Goal: Information Seeking & Learning: Learn about a topic

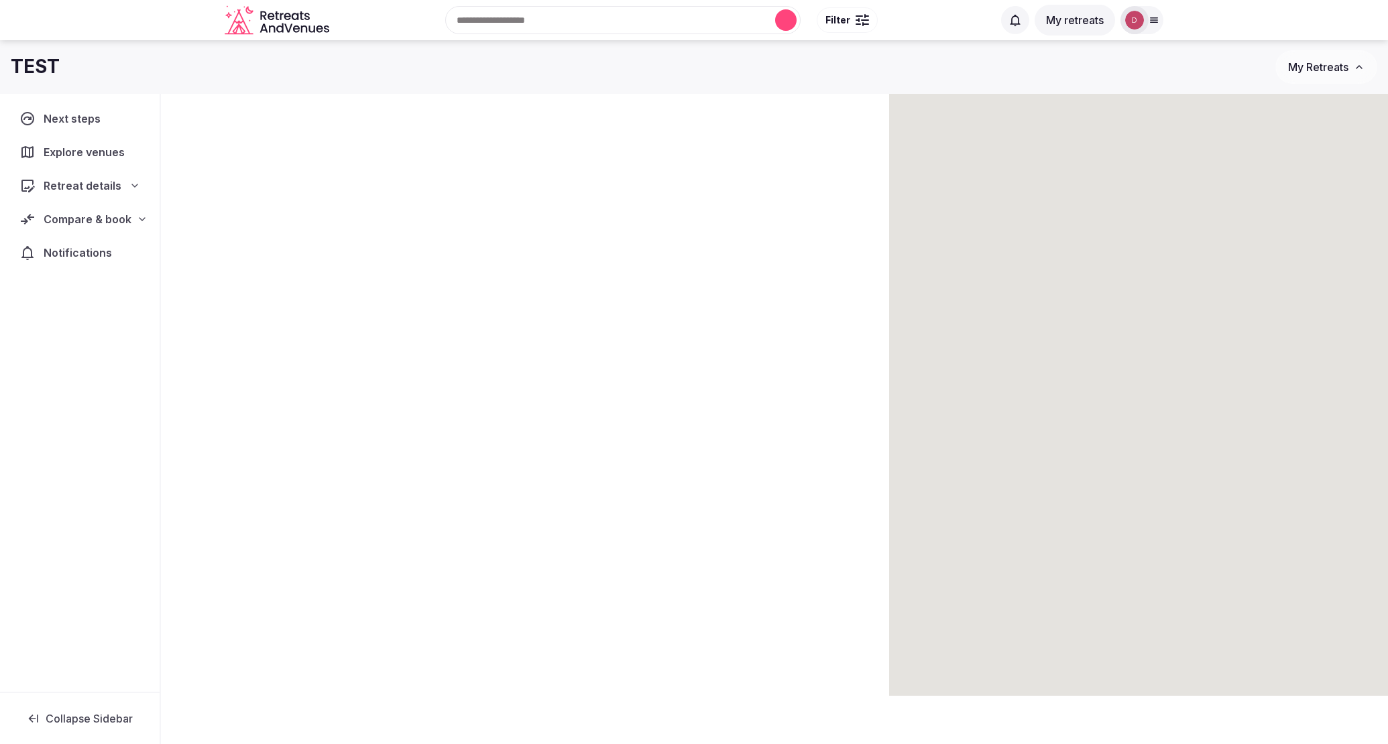
scroll to position [94, 0]
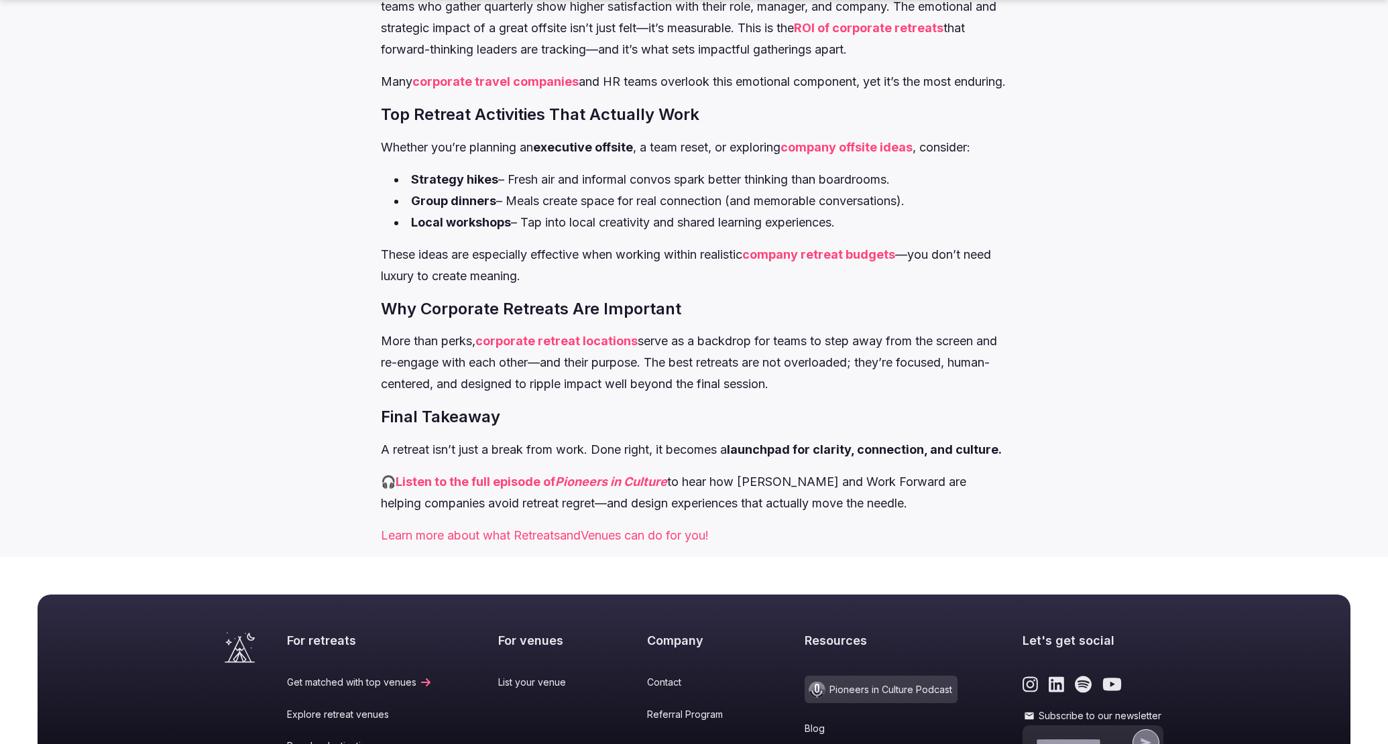
scroll to position [2696, 0]
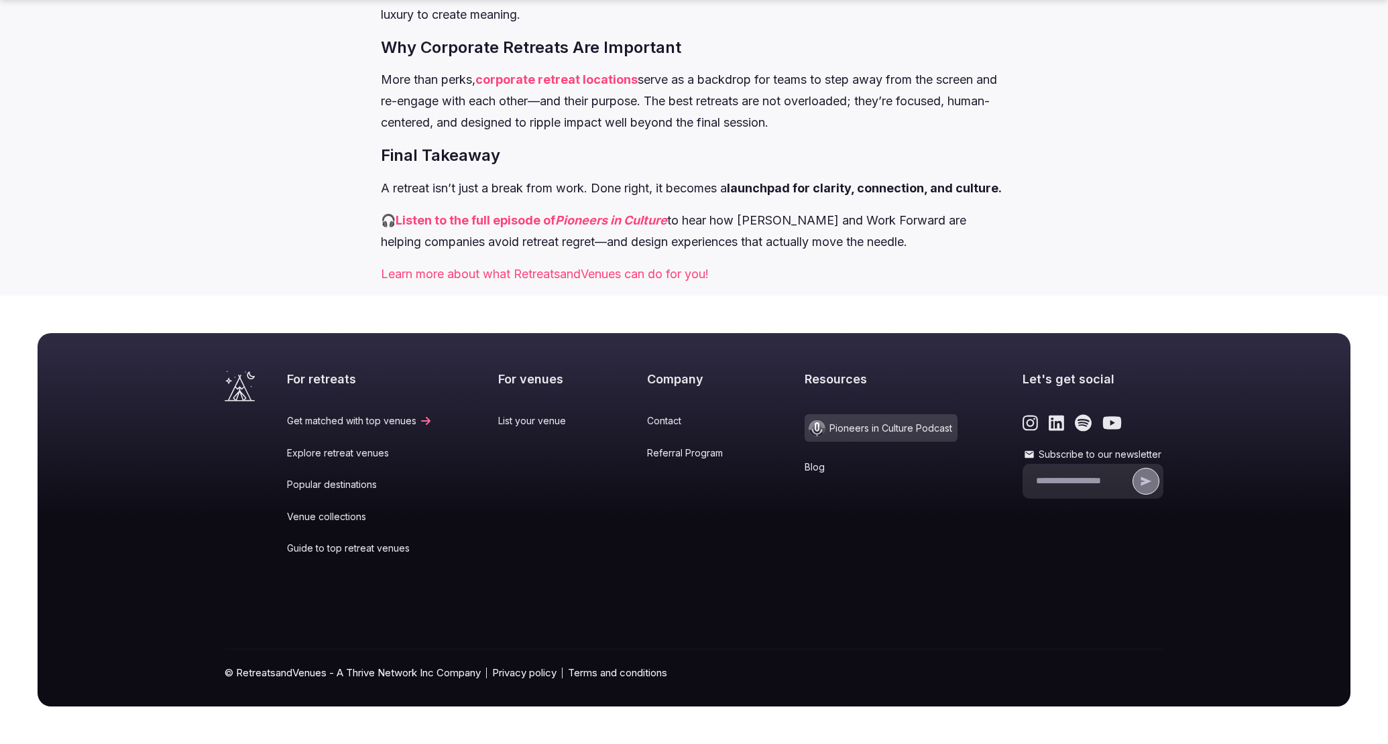
click at [828, 465] on icon at bounding box center [834, 467] width 13 height 11
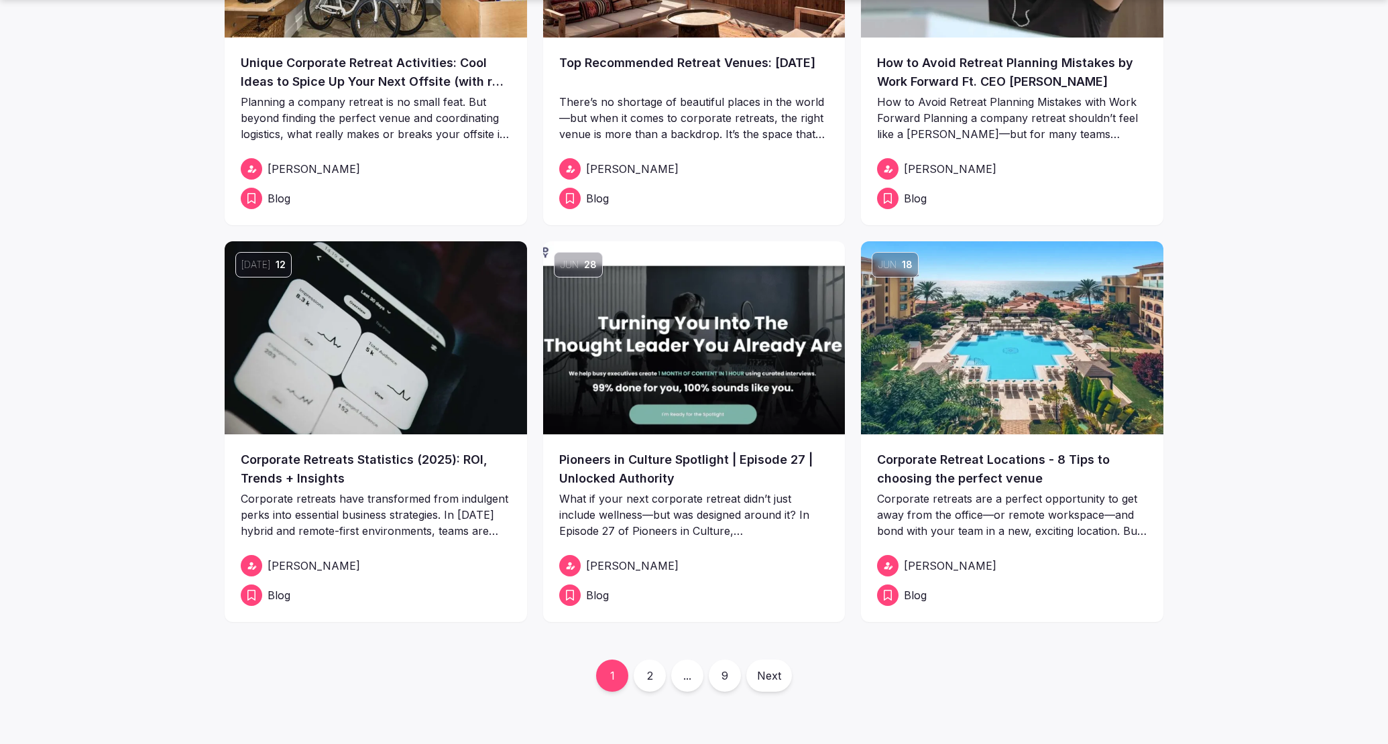
scroll to position [300, 0]
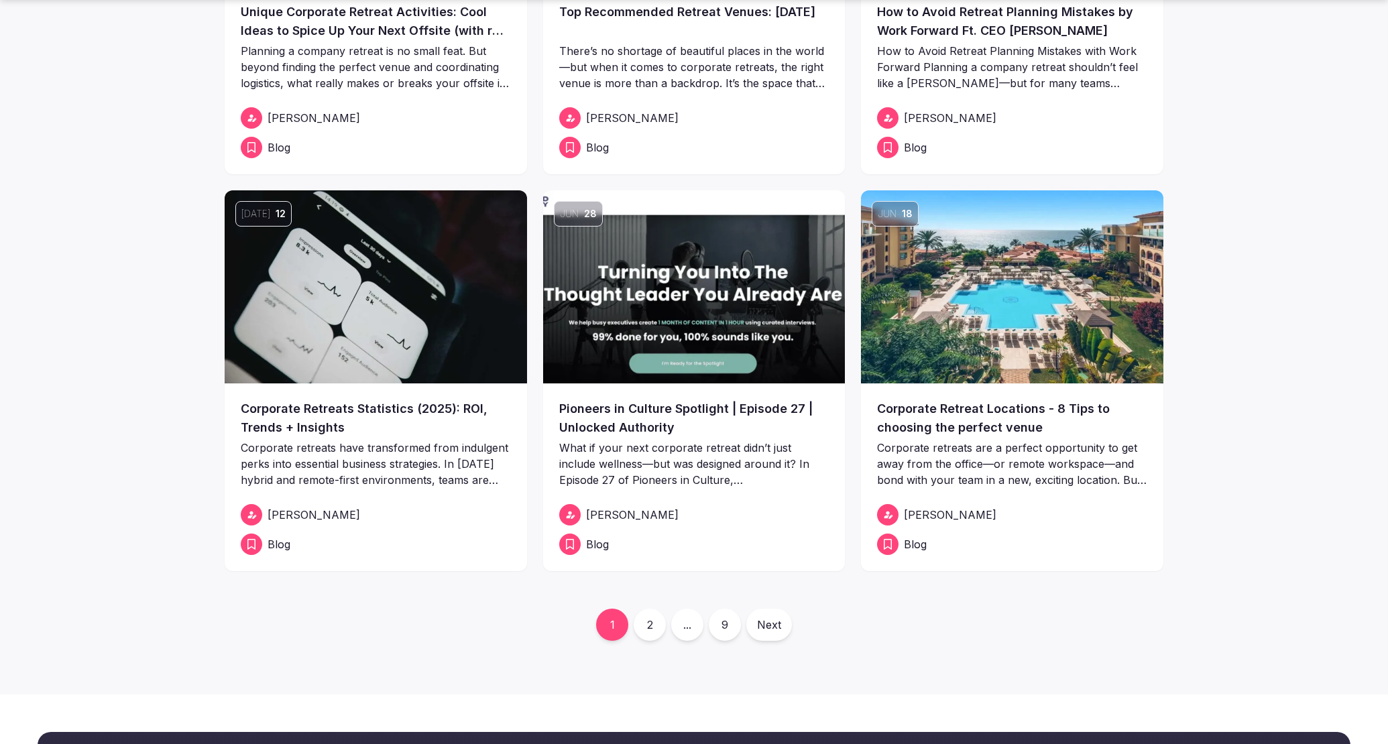
click at [653, 612] on link "2" at bounding box center [650, 625] width 32 height 32
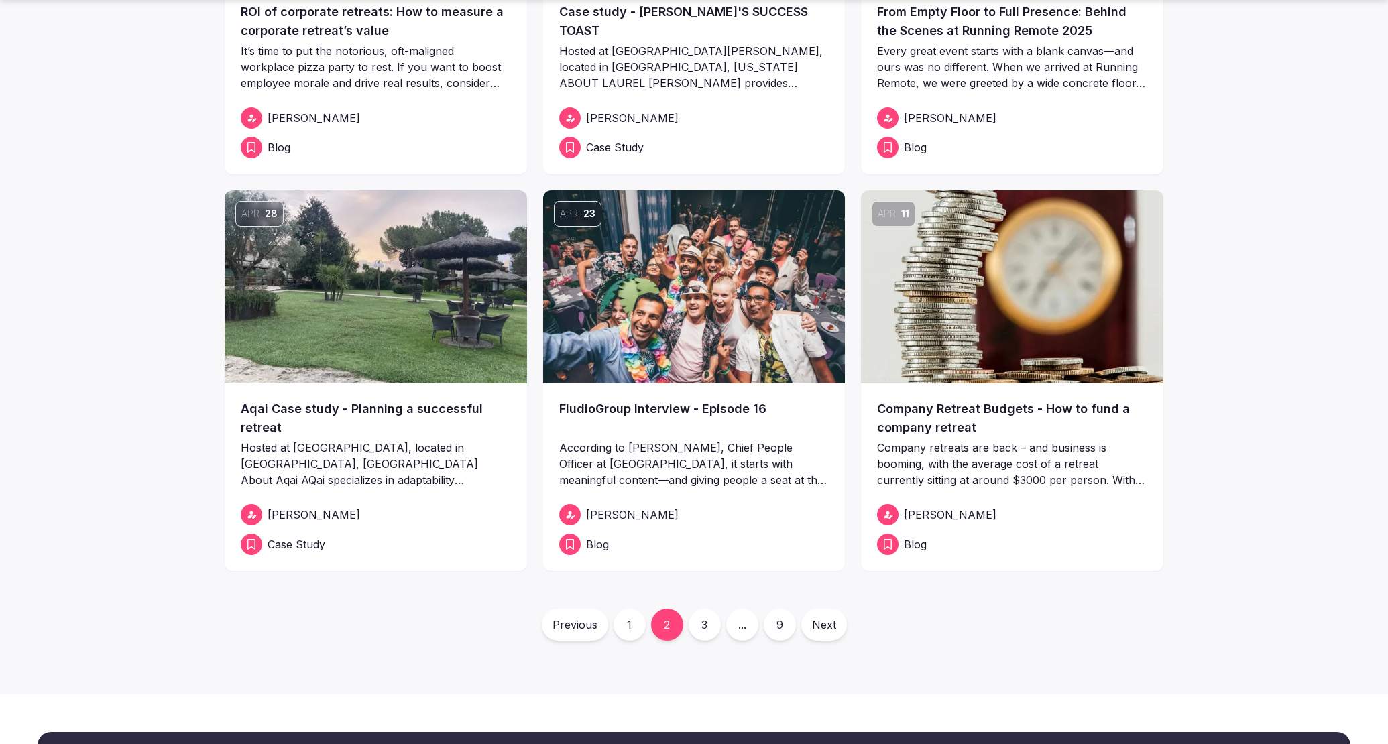
click at [313, 543] on span "Case Study" at bounding box center [297, 545] width 58 height 16
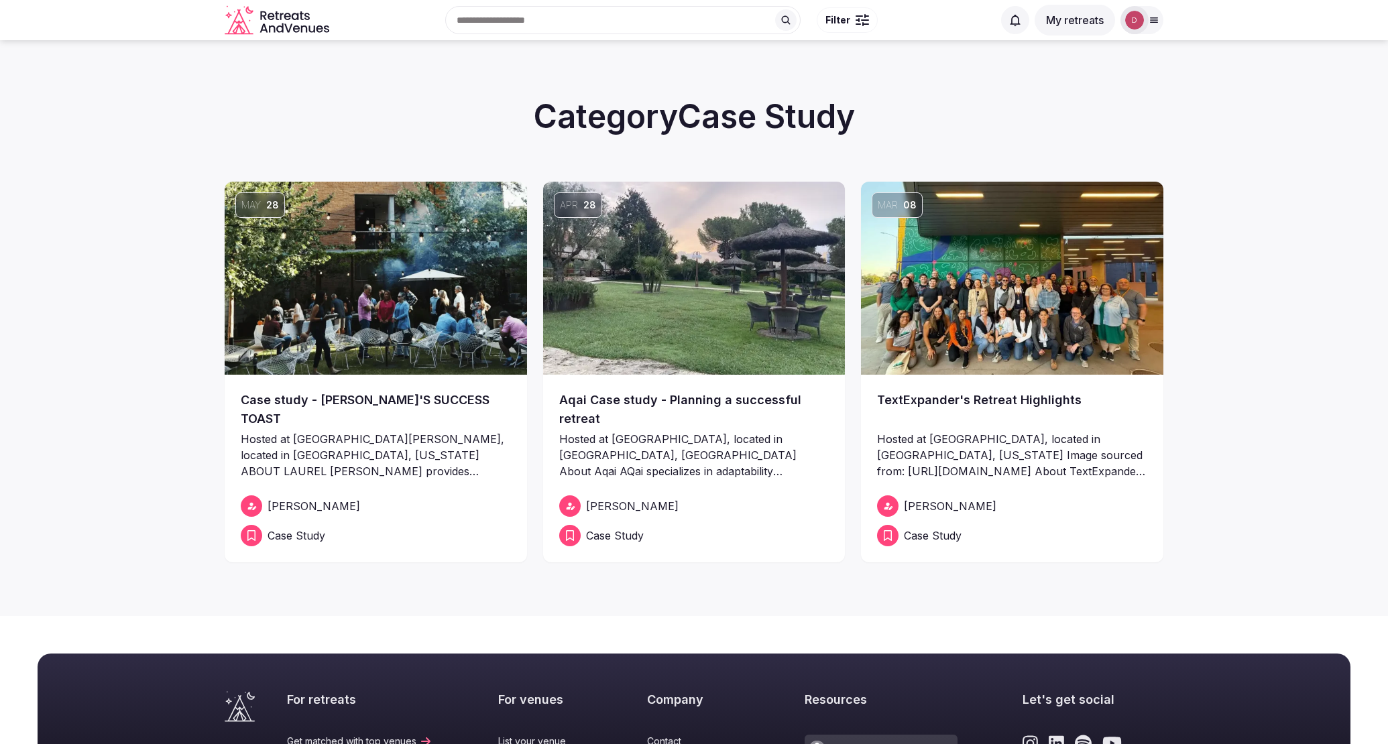
click at [417, 301] on img at bounding box center [376, 278] width 302 height 193
click at [647, 280] on img at bounding box center [694, 278] width 302 height 193
click at [975, 268] on img at bounding box center [1012, 278] width 302 height 193
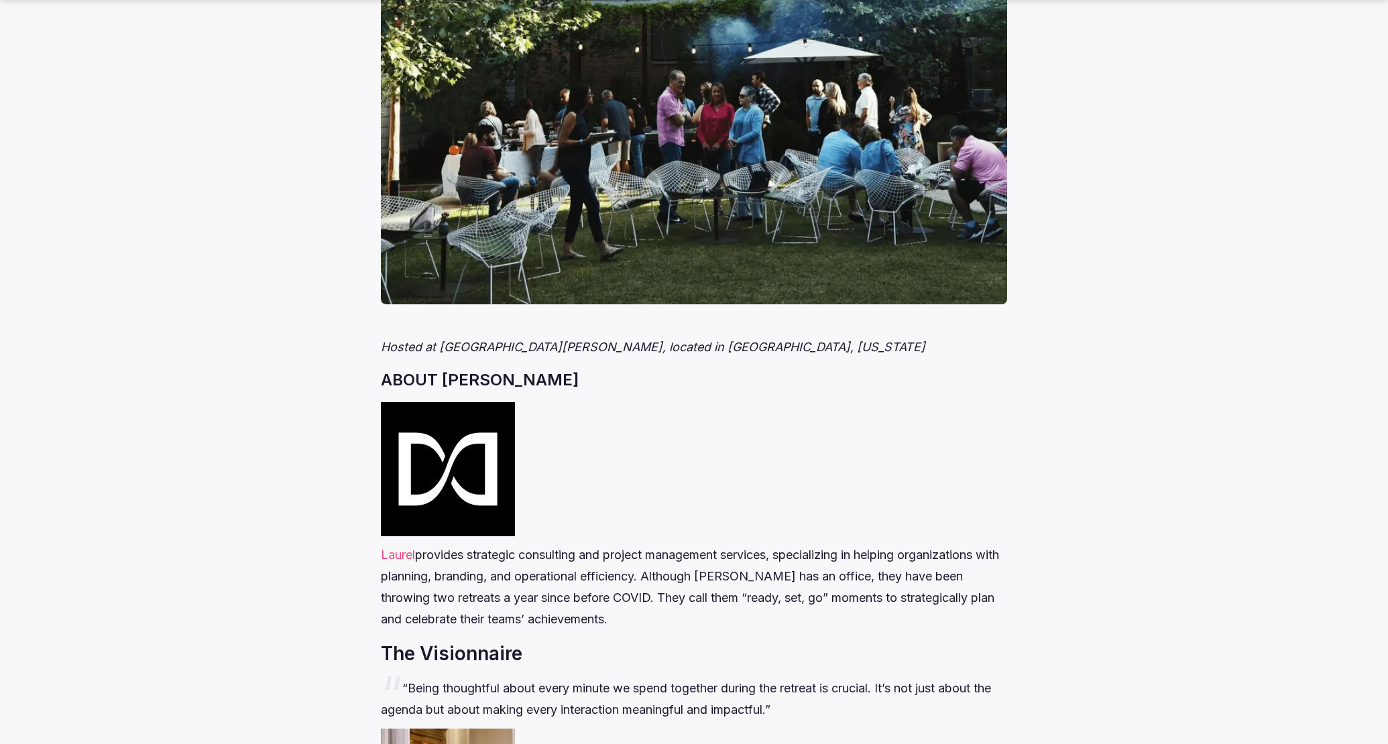
scroll to position [556, 0]
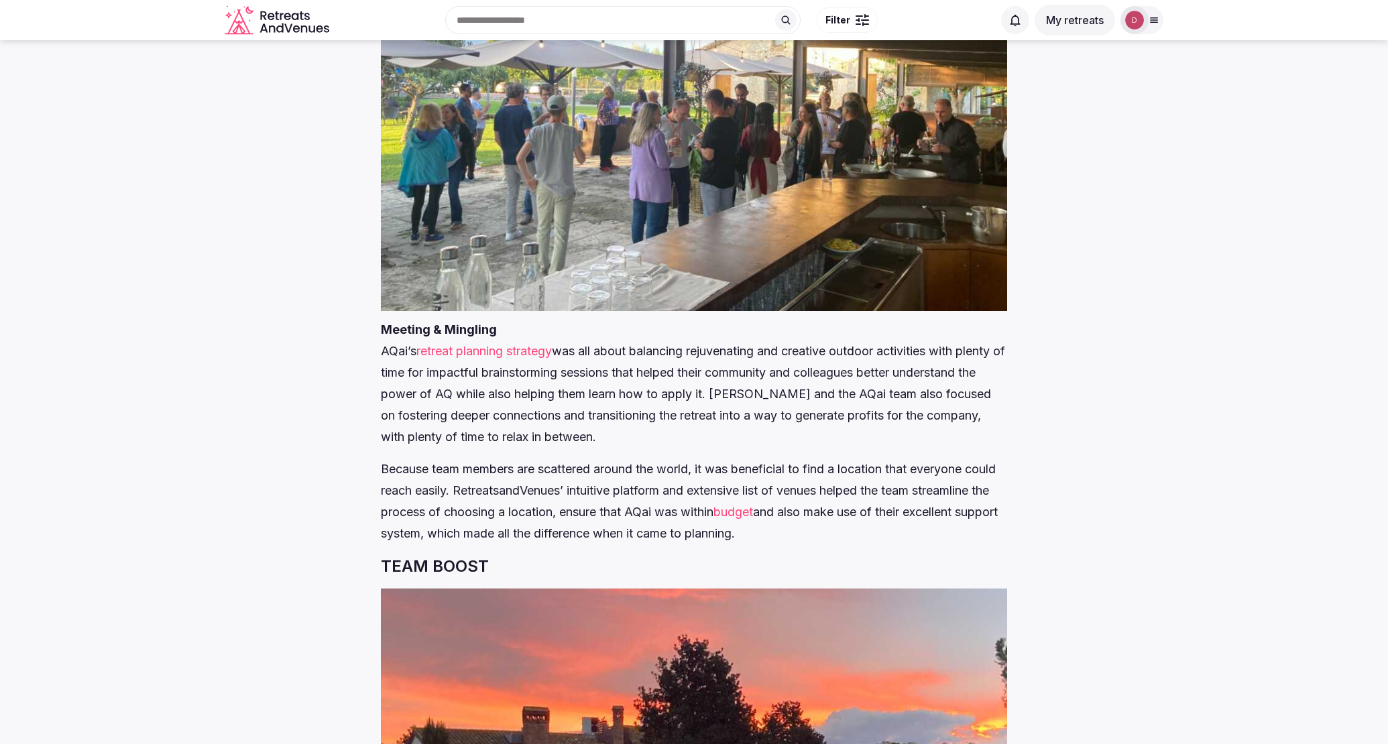
scroll to position [3199, 0]
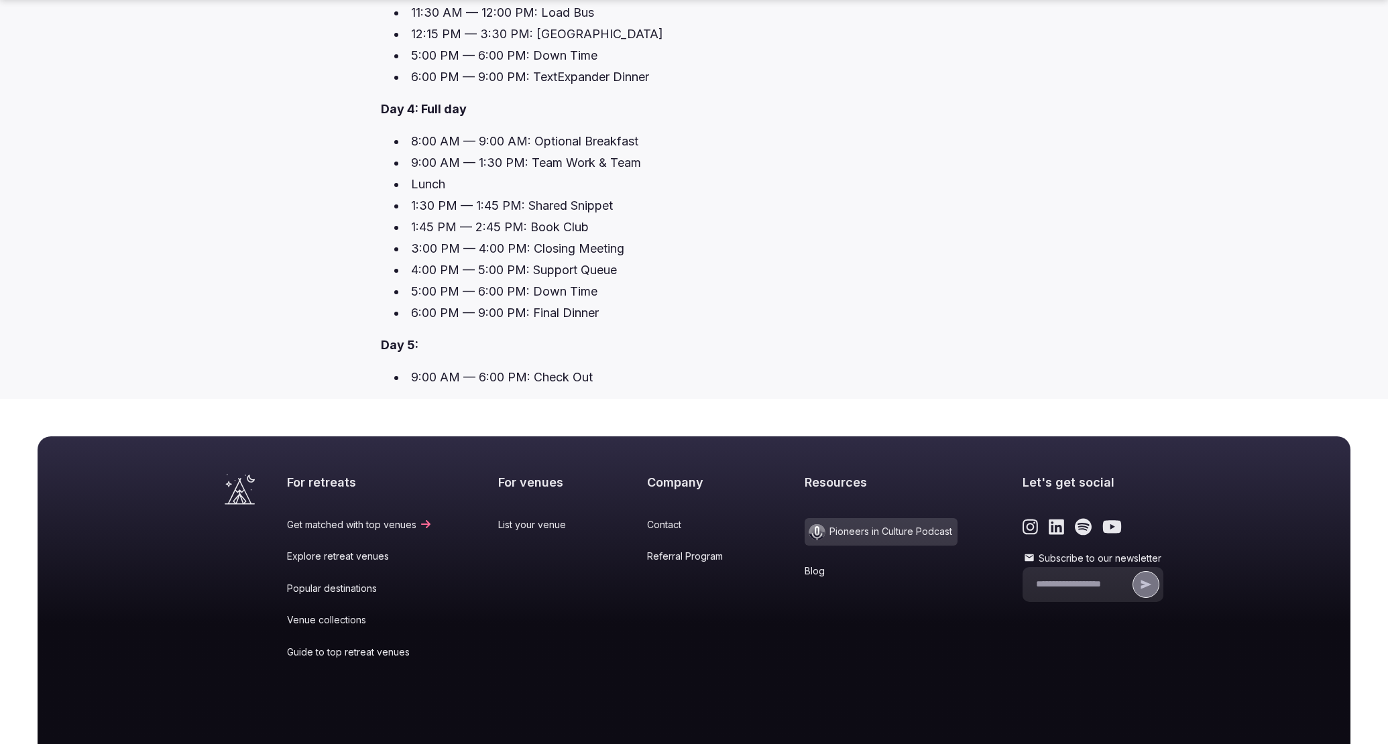
scroll to position [865, 0]
